Goal: Task Accomplishment & Management: Manage account settings

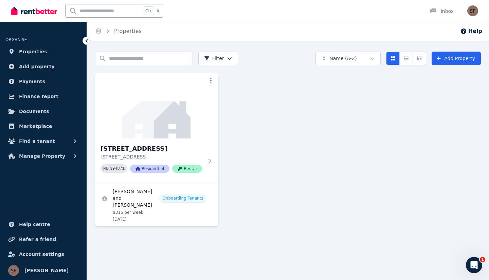
click at [150, 149] on h3 "[STREET_ADDRESS]" at bounding box center [152, 149] width 103 height 10
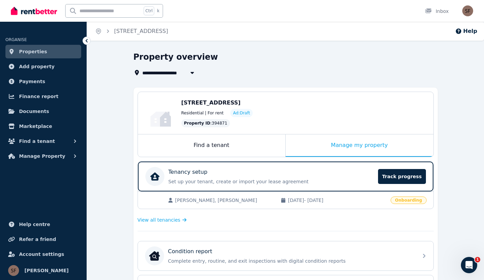
click at [214, 179] on p "Set up your tenant, create or import your lease agreement" at bounding box center [272, 181] width 206 height 7
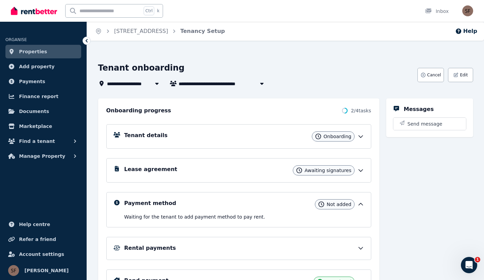
click at [222, 142] on div "Tenant details Onboarding" at bounding box center [238, 136] width 265 height 24
click at [361, 136] on icon at bounding box center [361, 136] width 7 height 7
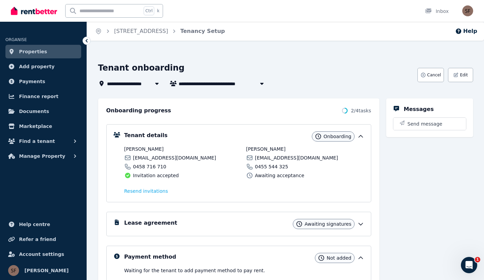
click at [466, 263] on icon "Open Intercom Messenger" at bounding box center [469, 265] width 11 height 11
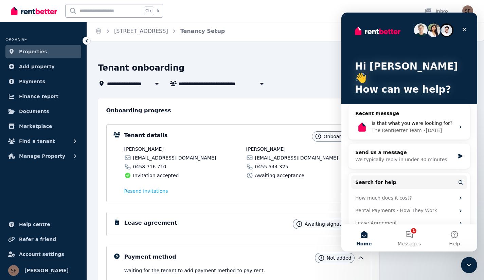
click at [236, 105] on div "Onboarding progress 2 / 4 tasks Tenant details Onboarding [PERSON_NAME] [EMAIL_…" at bounding box center [238, 228] width 281 height 258
click at [463, 29] on icon "Close" at bounding box center [464, 29] width 5 height 5
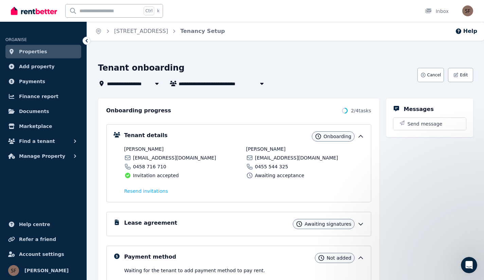
click at [363, 222] on icon at bounding box center [361, 224] width 7 height 7
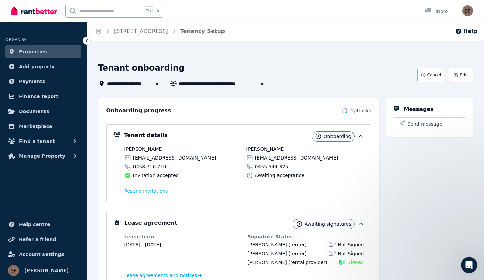
click at [261, 86] on icon "button" at bounding box center [262, 83] width 7 height 5
type input "**********"
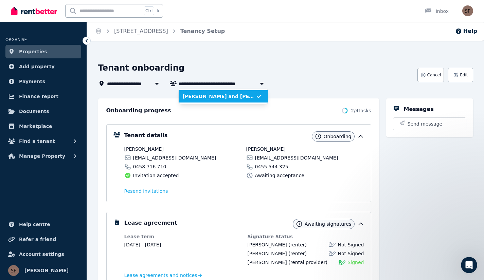
click at [261, 86] on icon "button" at bounding box center [262, 83] width 7 height 5
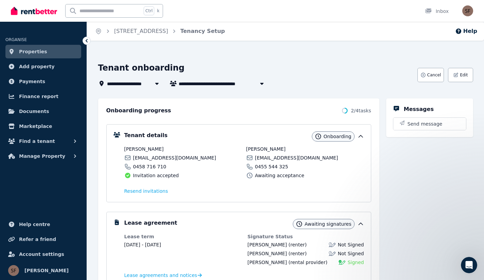
click at [154, 84] on icon at bounding box center [157, 83] width 7 height 5
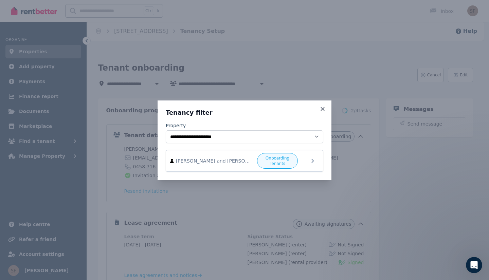
click at [323, 110] on icon at bounding box center [322, 109] width 7 height 6
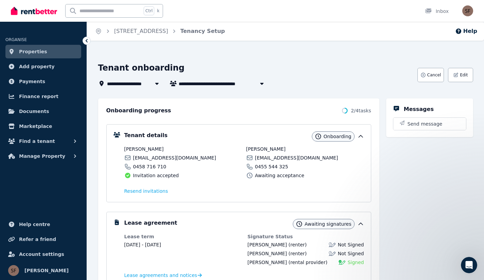
click at [460, 77] on button "Edit" at bounding box center [460, 75] width 25 height 14
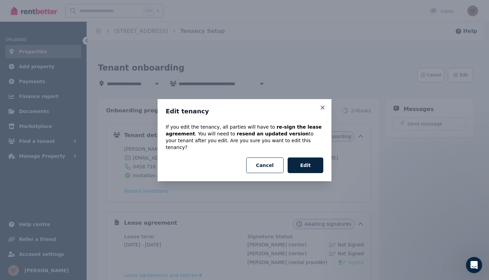
click at [325, 109] on icon at bounding box center [323, 108] width 4 height 4
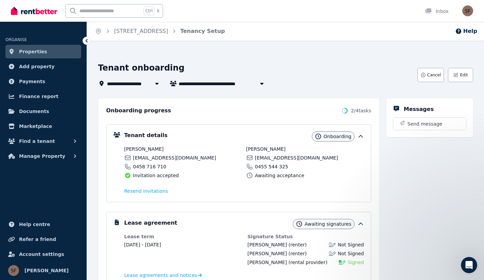
scroll to position [79, 0]
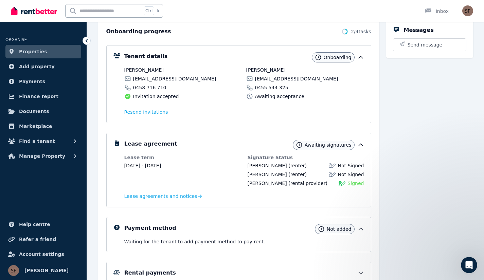
click at [468, 263] on icon "Open Intercom Messenger" at bounding box center [469, 265] width 11 height 11
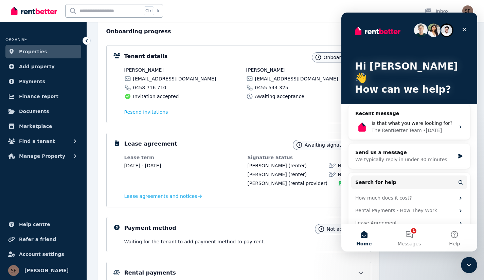
click at [413, 236] on button "1 Messages" at bounding box center [409, 238] width 45 height 27
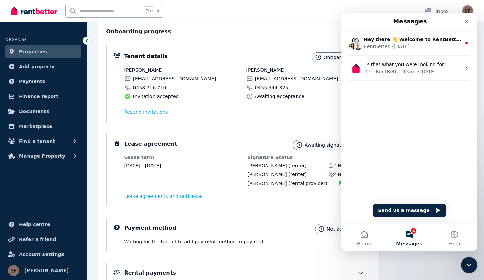
click at [413, 45] on div "RentBetter • [DATE]" at bounding box center [413, 46] width 98 height 7
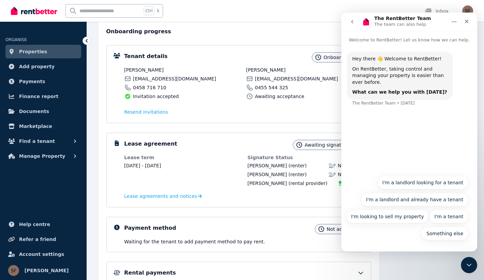
click at [432, 198] on button "I'm a landlord and already have a tenant" at bounding box center [414, 200] width 107 height 14
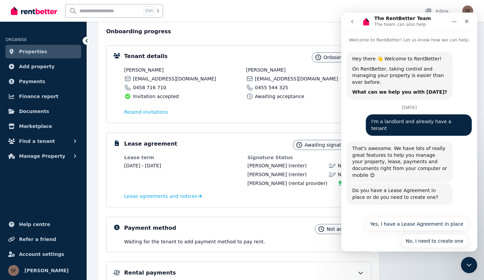
click at [432, 218] on button "Yes, I have a Lease Agreement in place" at bounding box center [416, 225] width 103 height 14
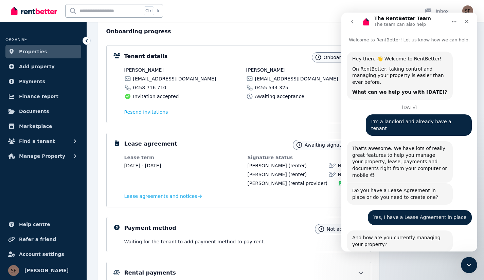
scroll to position [52, 0]
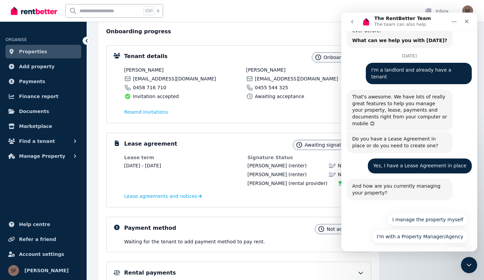
click at [420, 213] on button "I manage the property myself" at bounding box center [427, 220] width 81 height 14
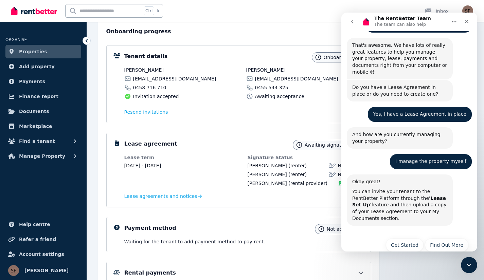
scroll to position [105, 0]
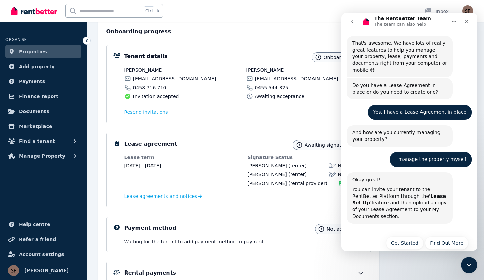
click at [408, 237] on button "Get Started" at bounding box center [405, 244] width 38 height 14
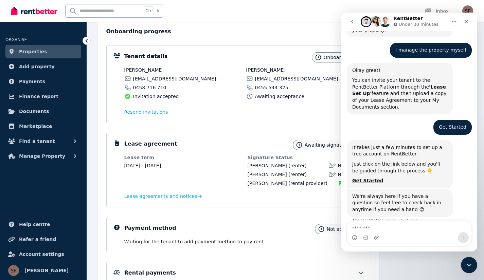
scroll to position [218, 0]
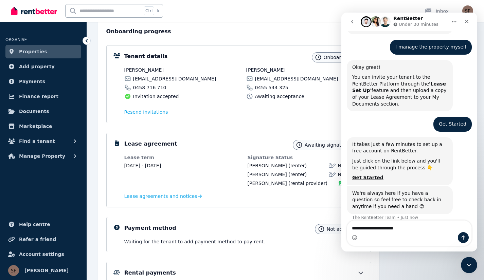
type textarea "**********"
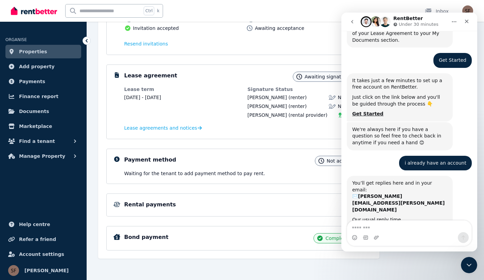
scroll to position [149, 0]
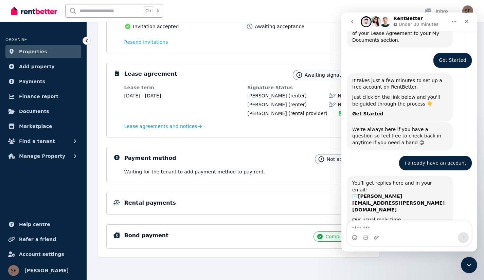
click at [353, 19] on icon "go back" at bounding box center [352, 21] width 5 height 5
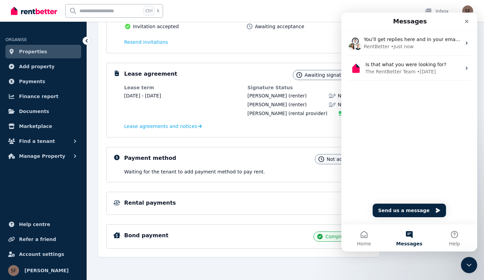
scroll to position [0, 0]
click at [398, 69] on div "The RentBetter Team" at bounding box center [391, 71] width 50 height 7
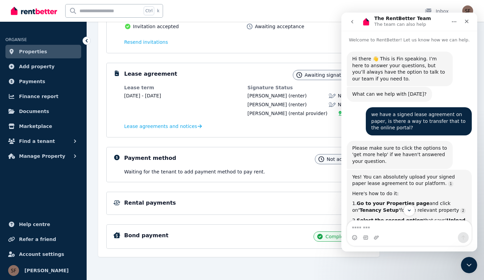
scroll to position [79, 0]
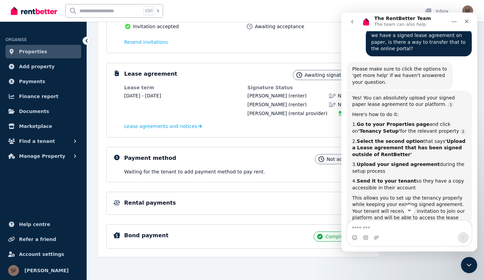
click at [36, 50] on span "Properties" at bounding box center [33, 52] width 28 height 8
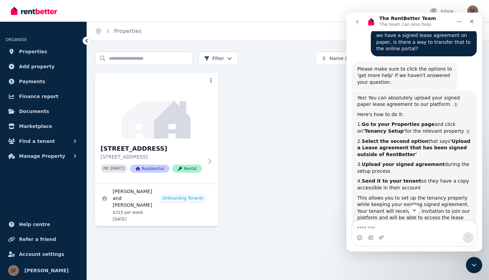
click at [181, 194] on link "View details for Jack Seymour and Cameron Krenkels" at bounding box center [156, 205] width 123 height 42
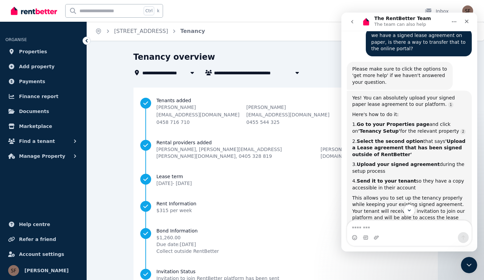
click at [466, 263] on icon "Close Intercom Messenger" at bounding box center [469, 265] width 8 height 8
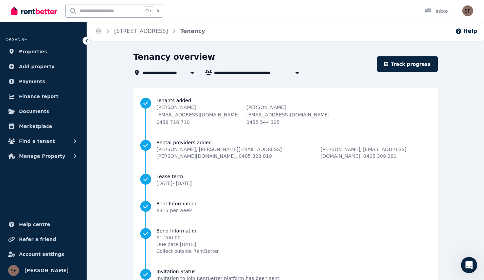
click at [44, 50] on link "Properties" at bounding box center [43, 52] width 76 height 14
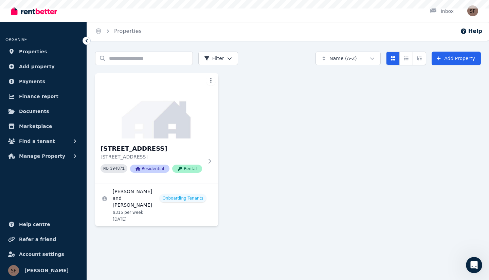
click at [154, 131] on img at bounding box center [156, 105] width 123 height 65
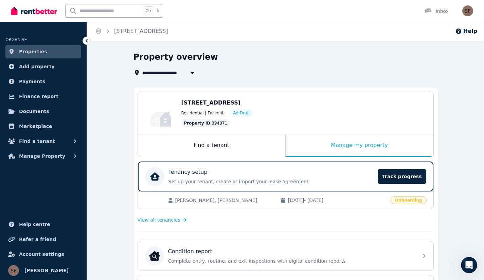
click at [335, 180] on p "Set up your tenant, create or import your lease agreement" at bounding box center [272, 181] width 206 height 7
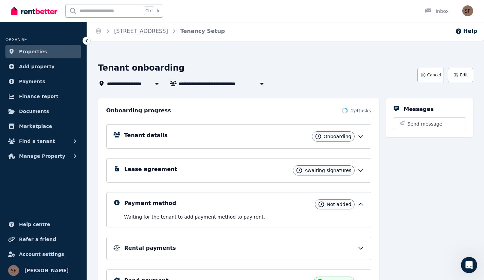
click at [460, 79] on button "Edit" at bounding box center [460, 75] width 25 height 14
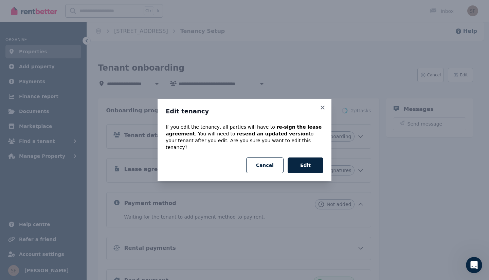
click at [306, 160] on button "Edit" at bounding box center [306, 166] width 36 height 16
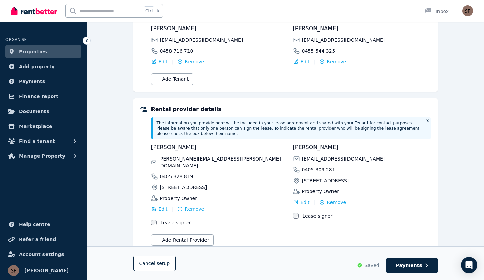
scroll to position [115, 0]
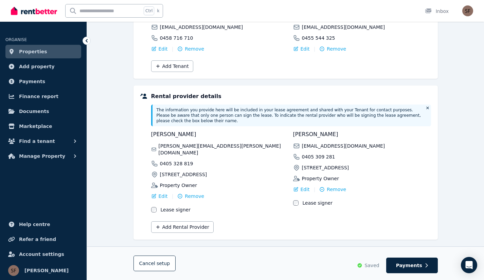
click at [407, 264] on span "Payments" at bounding box center [409, 265] width 26 height 7
select select "**********"
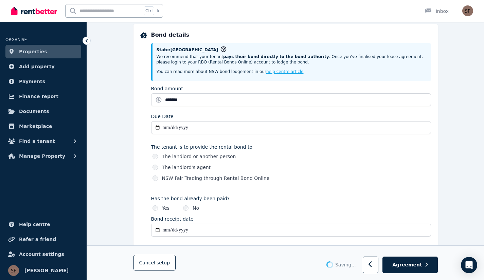
scroll to position [476, 0]
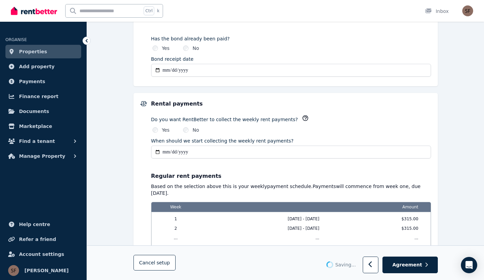
select select "**********"
click at [397, 262] on button "Agreement" at bounding box center [410, 265] width 55 height 17
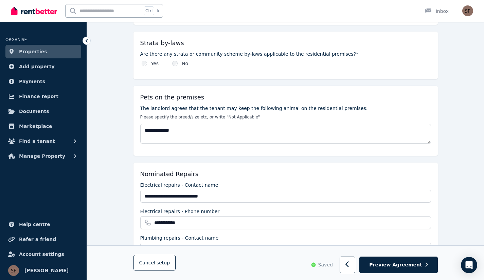
scroll to position [0, 0]
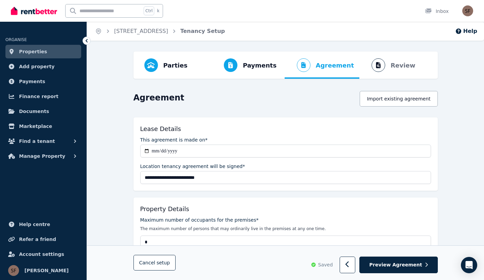
click at [382, 100] on button "Import existing agreement" at bounding box center [399, 99] width 78 height 16
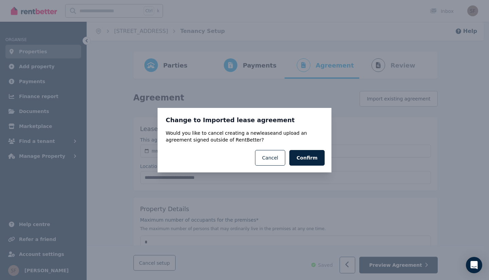
click at [312, 155] on button "Confirm" at bounding box center [307, 158] width 35 height 16
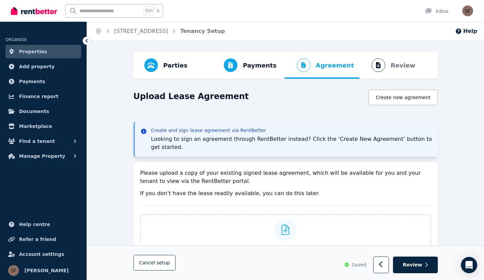
scroll to position [48, 0]
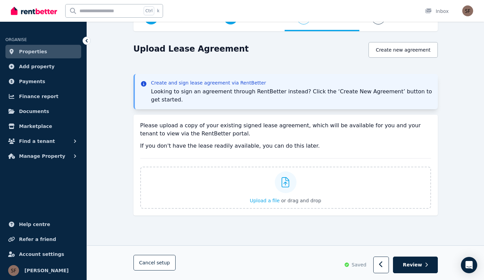
click at [282, 177] on icon at bounding box center [286, 182] width 8 height 10
click at [0, 0] on input "Upload a file or drag and drop" at bounding box center [0, 0] width 0 height 0
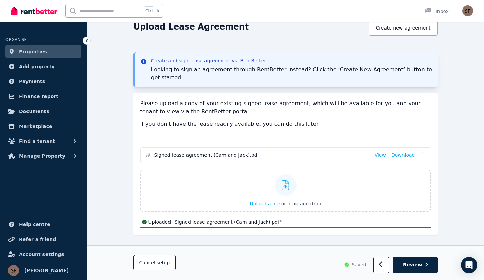
scroll to position [53, 0]
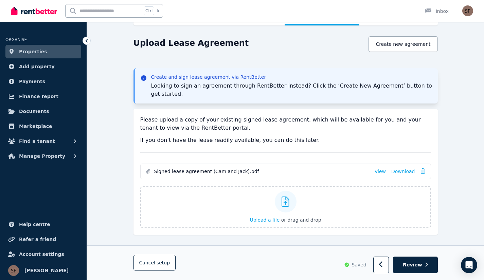
click at [418, 262] on span "Review" at bounding box center [412, 265] width 19 height 7
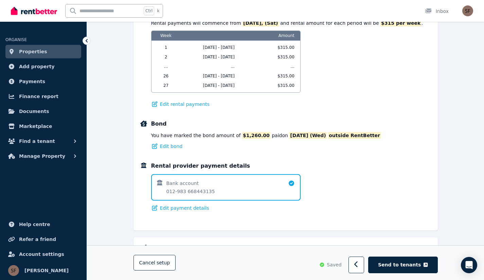
scroll to position [473, 0]
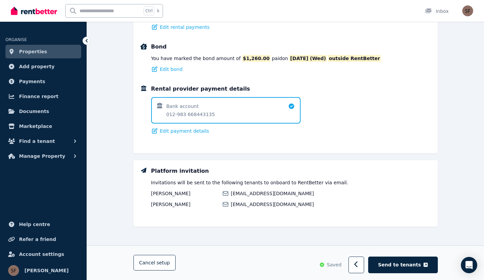
click at [399, 266] on span "Send to tenants" at bounding box center [399, 265] width 43 height 7
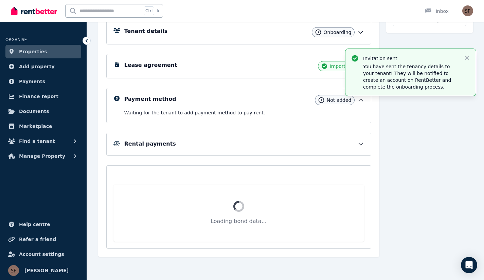
scroll to position [45, 0]
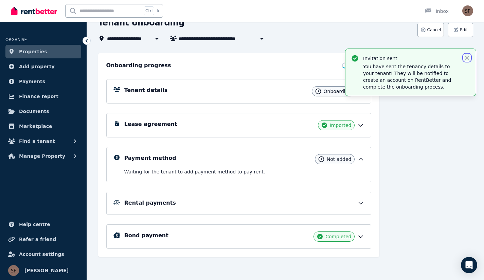
click at [468, 58] on icon "button" at bounding box center [467, 58] width 4 height 4
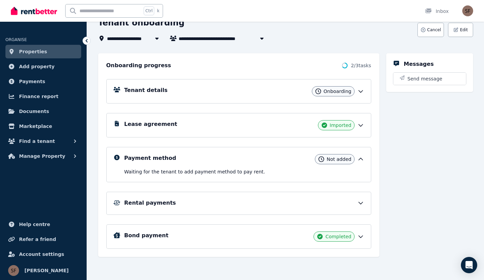
click at [294, 159] on div "Payment method Not added" at bounding box center [244, 159] width 240 height 10
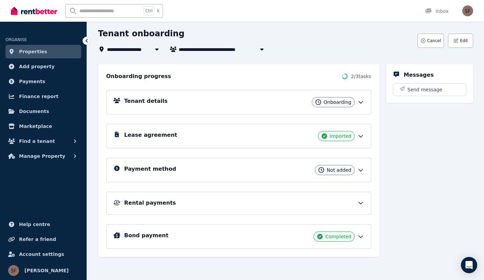
scroll to position [34, 0]
click at [275, 169] on div "Payment method Not added" at bounding box center [244, 170] width 240 height 10
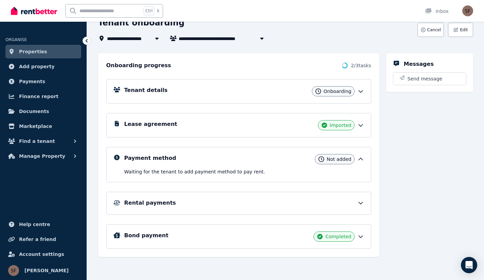
click at [242, 206] on div "Rental payments" at bounding box center [244, 203] width 240 height 8
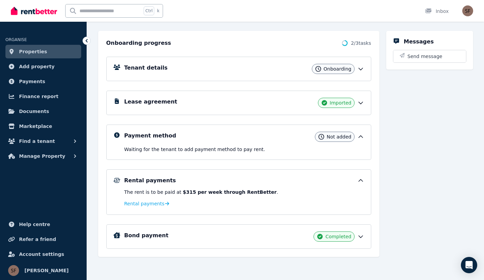
scroll to position [0, 0]
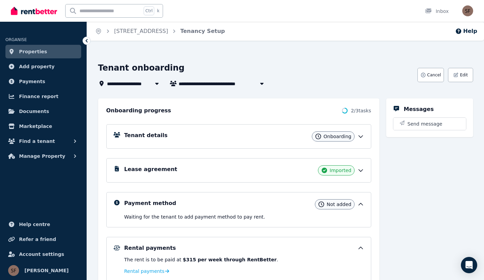
click at [32, 51] on span "Properties" at bounding box center [33, 52] width 28 height 8
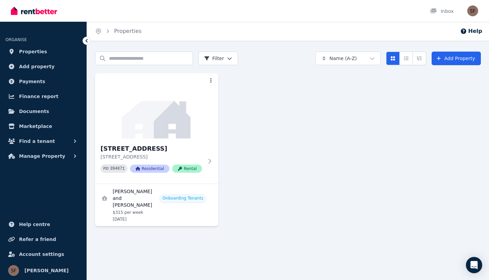
click at [157, 101] on img at bounding box center [156, 105] width 123 height 65
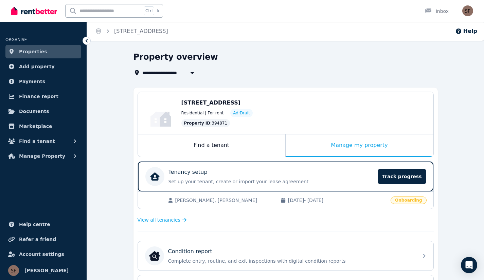
scroll to position [79, 0]
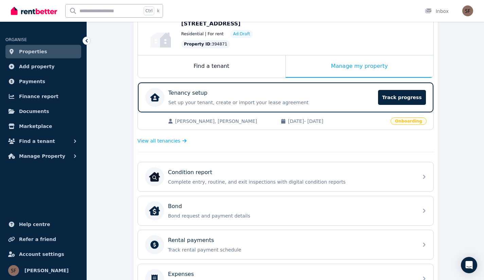
click at [227, 180] on p "Complete entry, routine, and exit inspections with digital condition reports" at bounding box center [291, 182] width 246 height 7
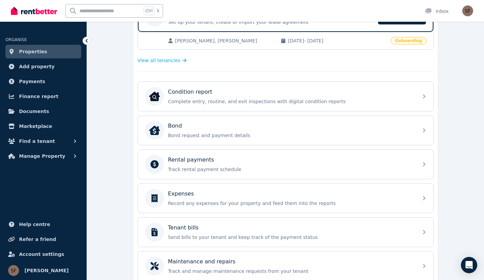
scroll to position [160, 0]
click at [236, 205] on p "Record any expenses for your property and feed them into the reports" at bounding box center [291, 203] width 246 height 7
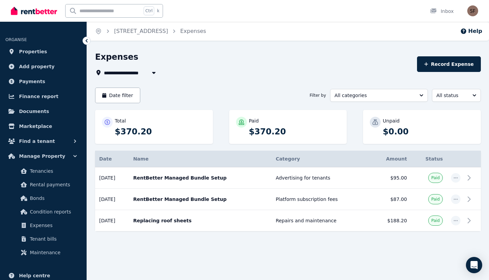
click at [443, 61] on button "Record Expense" at bounding box center [449, 64] width 64 height 16
select select "**********"
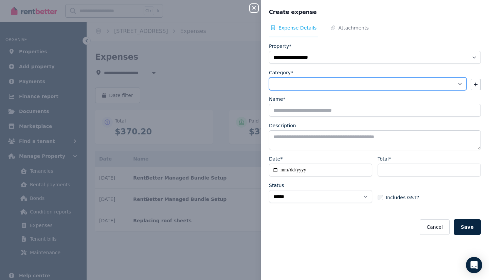
click at [313, 84] on select "**********" at bounding box center [368, 83] width 198 height 13
select select "**********"
click at [269, 77] on select "**********" at bounding box center [368, 83] width 198 height 13
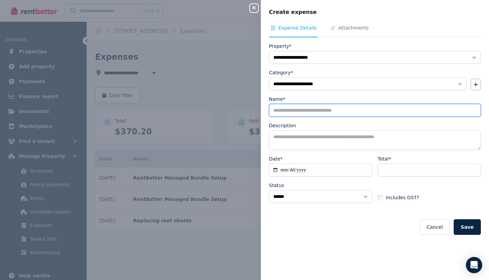
click at [305, 110] on input "Name*" at bounding box center [375, 110] width 212 height 13
type input "*"
type input "**********"
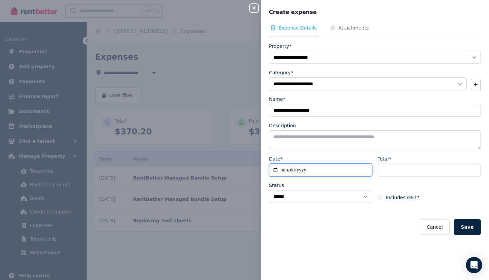
click at [303, 171] on input "Date*" at bounding box center [320, 170] width 103 height 13
click at [282, 170] on input "Date*" at bounding box center [320, 170] width 103 height 13
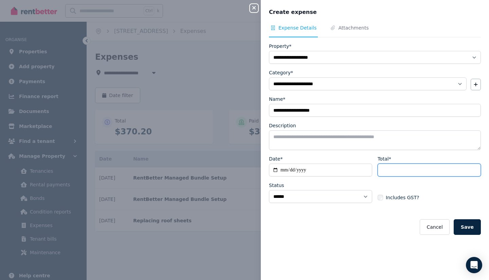
click at [411, 170] on input "Total*" at bounding box center [429, 170] width 103 height 13
type input "*****"
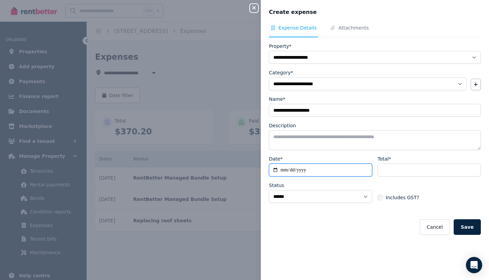
click at [313, 170] on input "Date*" at bounding box center [320, 170] width 103 height 13
type input "**********"
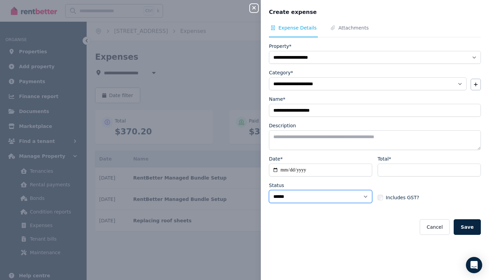
click at [361, 196] on select "****** ****" at bounding box center [320, 196] width 103 height 13
select select "**********"
click at [269, 190] on select "****** ****" at bounding box center [320, 196] width 103 height 13
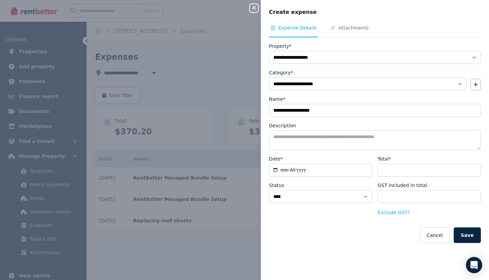
click at [464, 231] on button "Save" at bounding box center [467, 236] width 27 height 16
select select "**********"
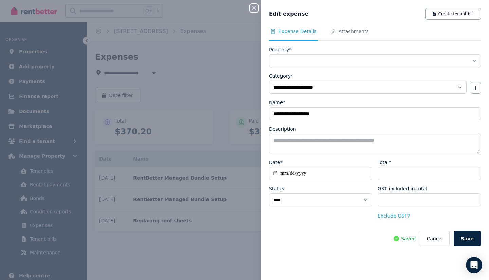
select select "**********"
click at [257, 10] on icon "button" at bounding box center [254, 7] width 8 height 5
